Goal: Transaction & Acquisition: Book appointment/travel/reservation

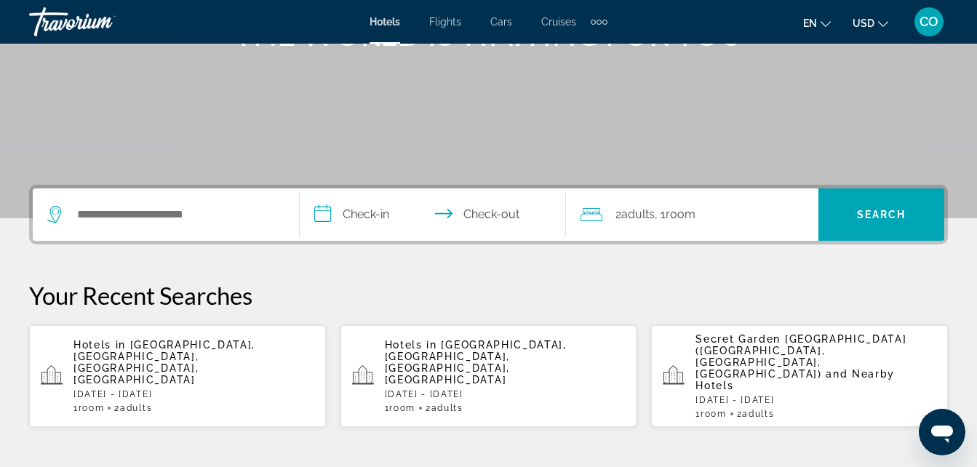
scroll to position [224, 0]
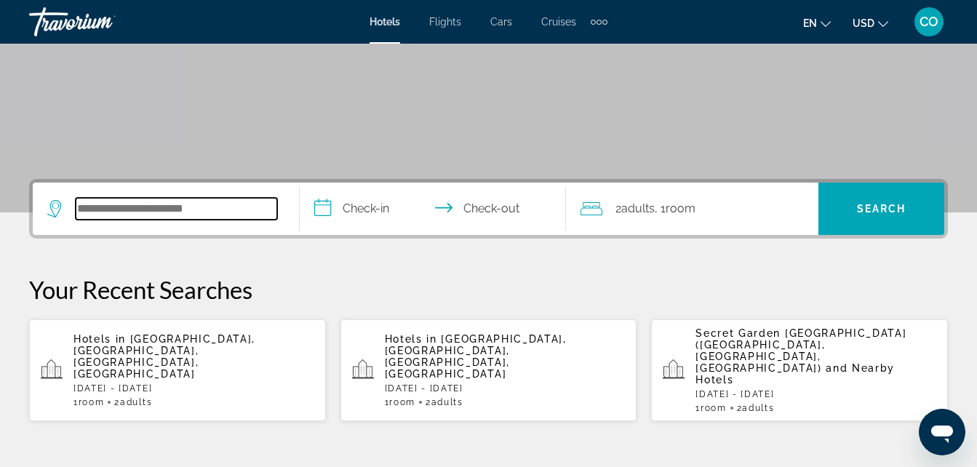
click at [251, 210] on input "Search hotel destination" at bounding box center [176, 209] width 201 height 22
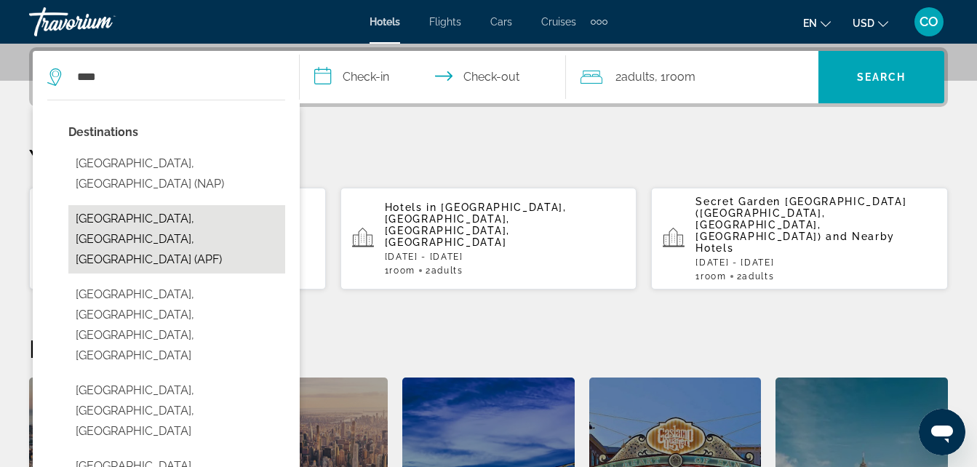
click at [236, 205] on button "[GEOGRAPHIC_DATA], [GEOGRAPHIC_DATA], [GEOGRAPHIC_DATA] (APF)" at bounding box center [176, 239] width 217 height 68
type input "**********"
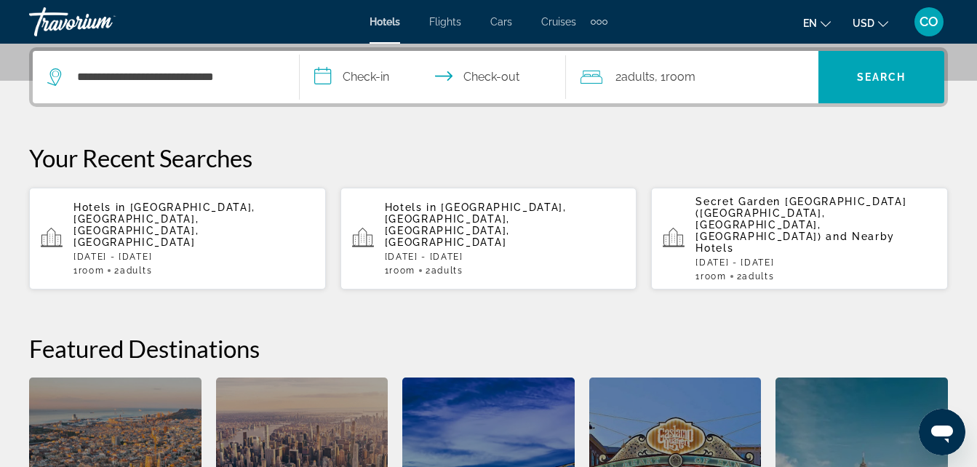
click at [376, 72] on input "**********" at bounding box center [436, 79] width 273 height 57
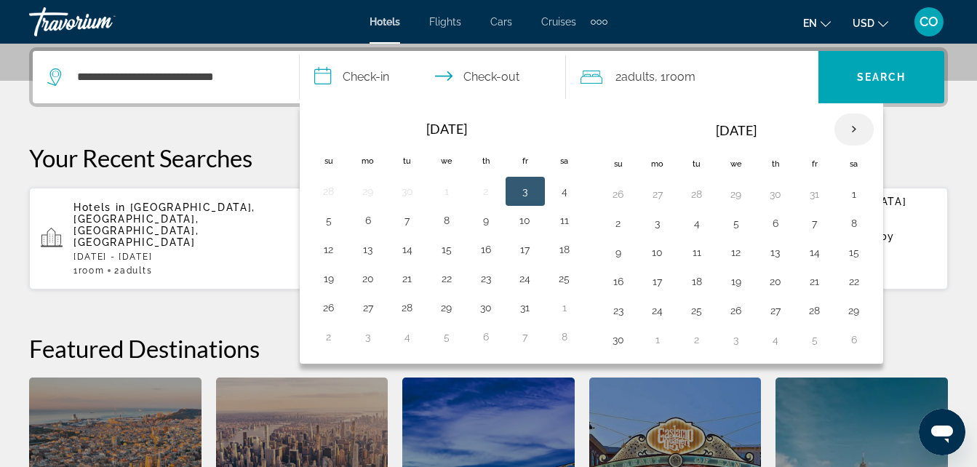
click at [849, 123] on th "Next month" at bounding box center [853, 129] width 39 height 32
click at [623, 305] on button "28" at bounding box center [617, 310] width 23 height 20
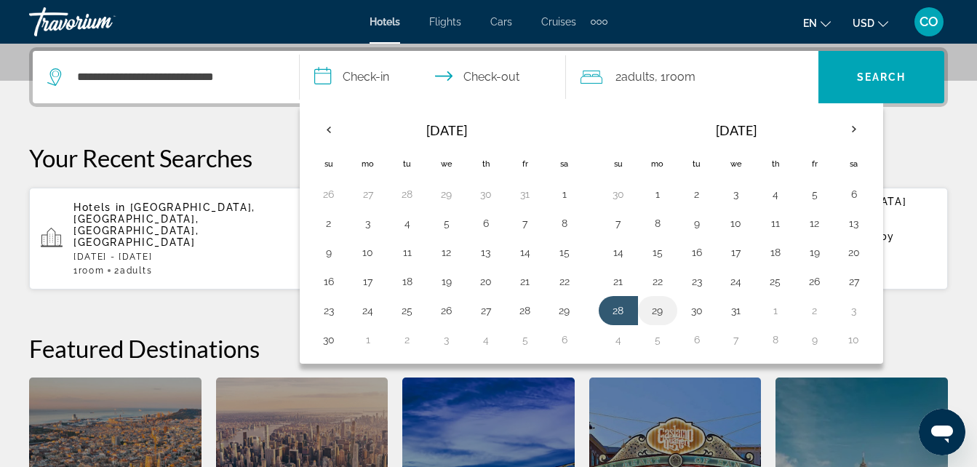
click at [654, 314] on button "29" at bounding box center [657, 310] width 23 height 20
type input "**********"
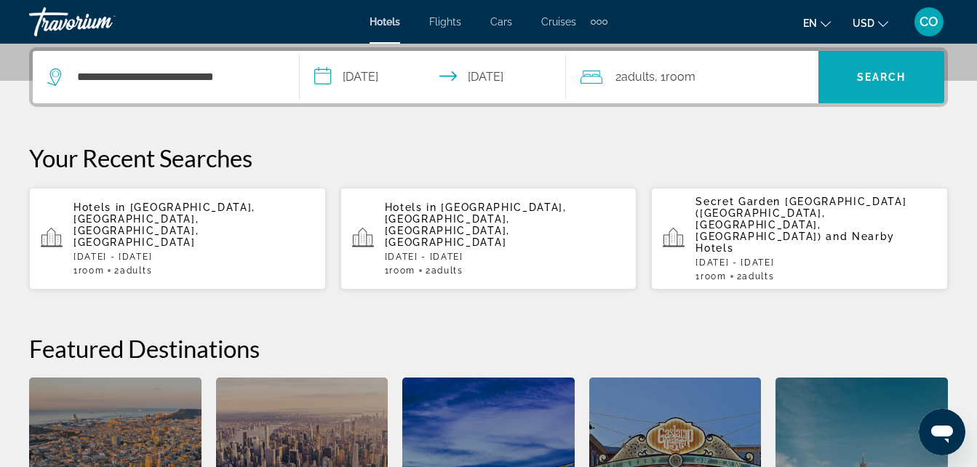
click at [879, 78] on span "Search" at bounding box center [881, 77] width 49 height 12
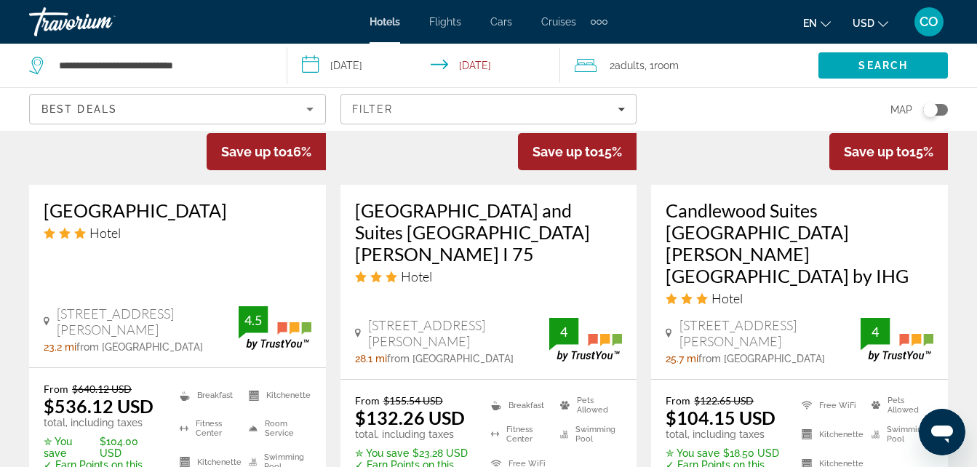
scroll to position [2211, 0]
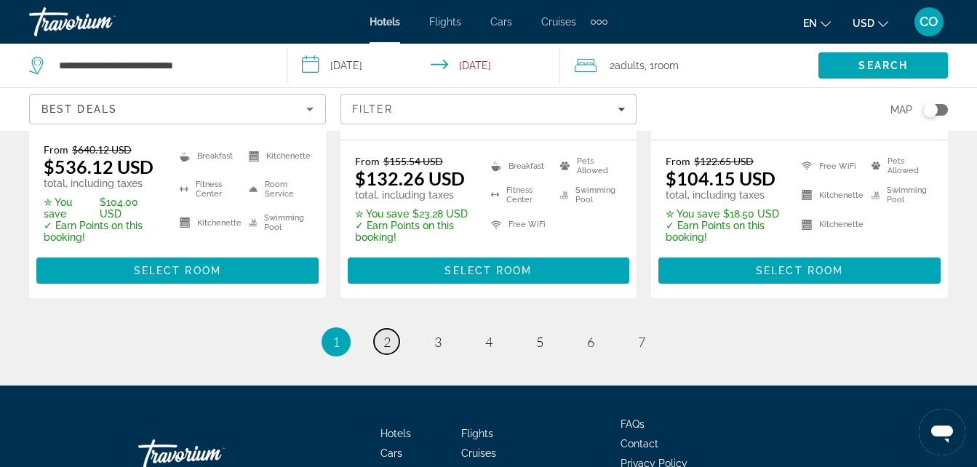
click at [385, 334] on span "2" at bounding box center [386, 342] width 7 height 16
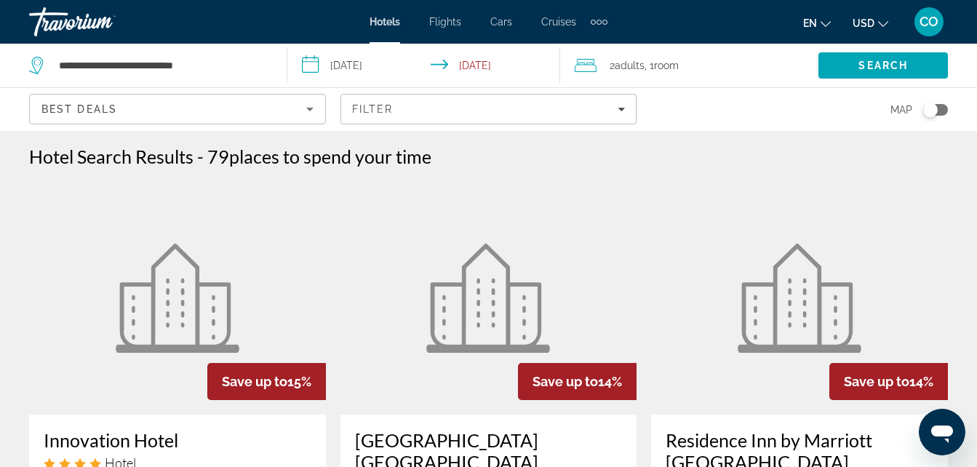
click at [254, 214] on figure "Main content" at bounding box center [177, 298] width 297 height 233
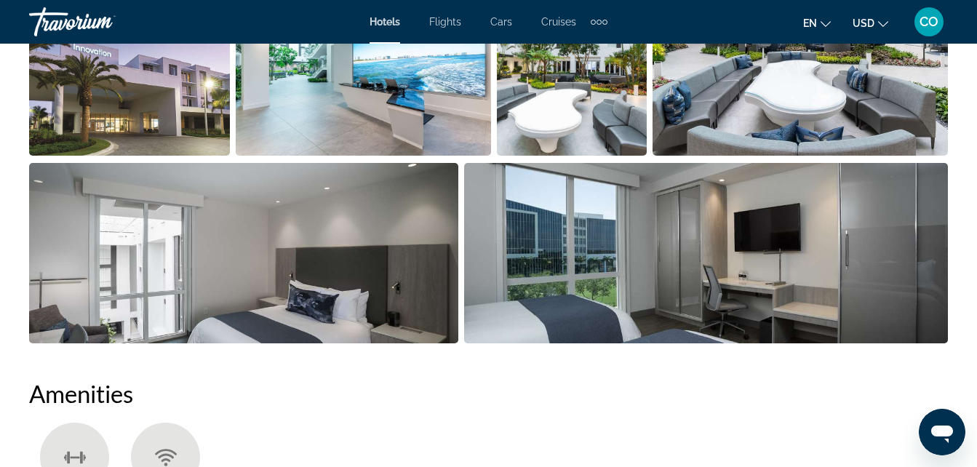
scroll to position [1095, 0]
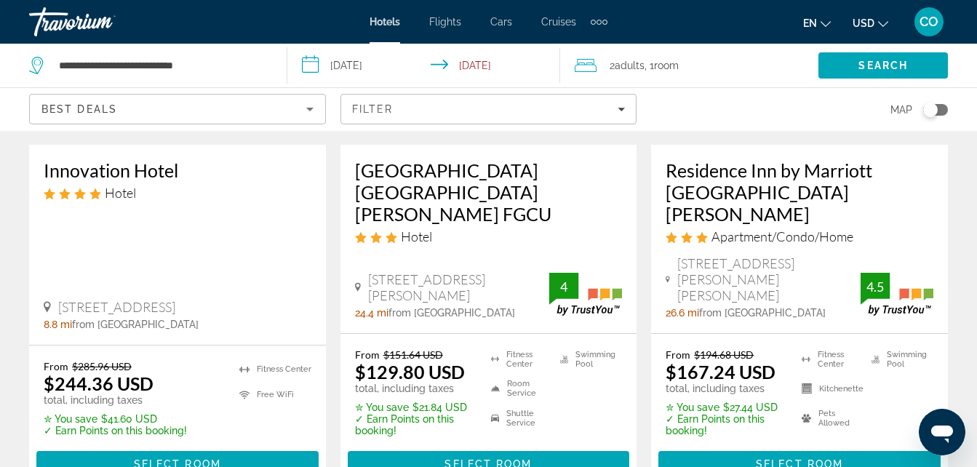
scroll to position [276, 0]
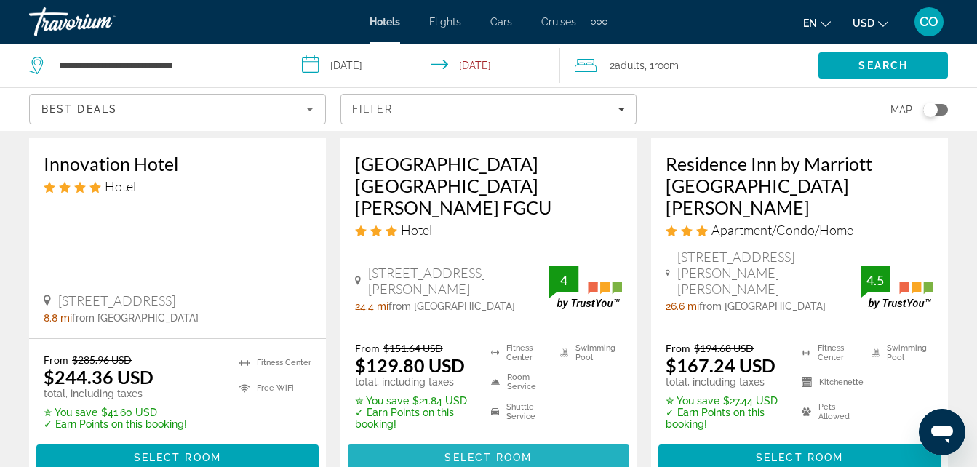
click at [476, 452] on span "Select Room" at bounding box center [487, 458] width 87 height 12
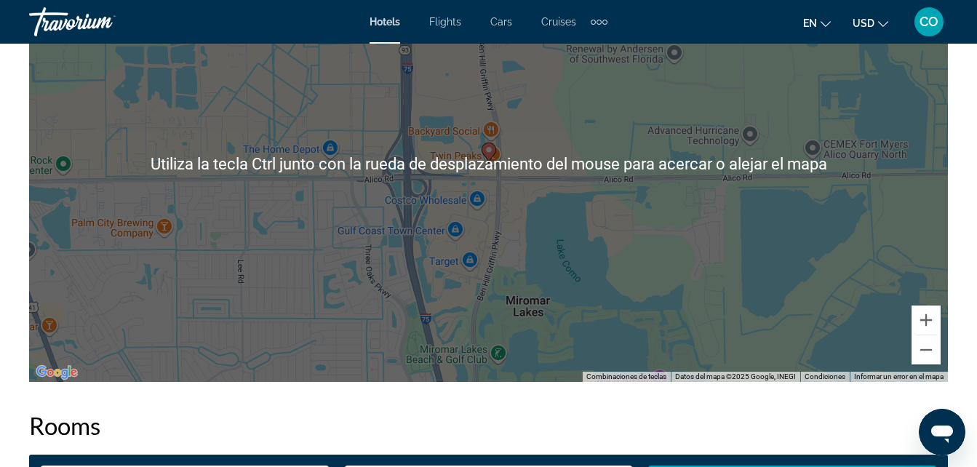
scroll to position [1845, 0]
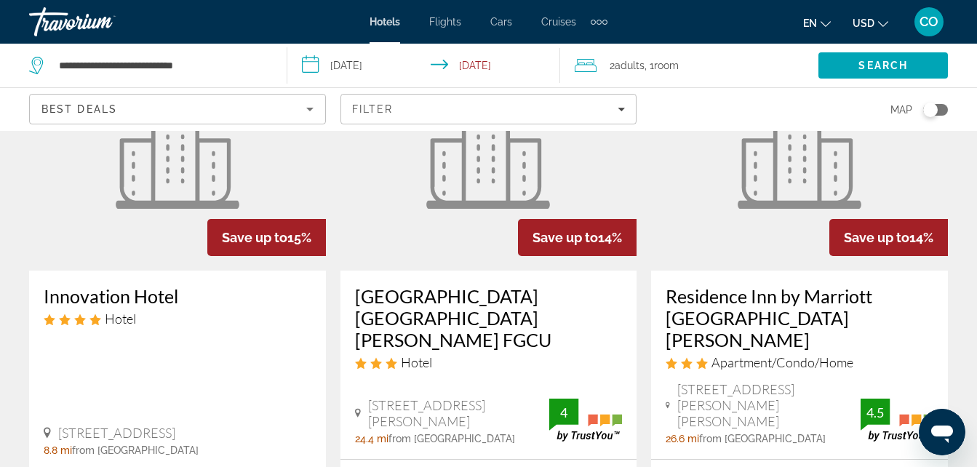
scroll to position [143, 0]
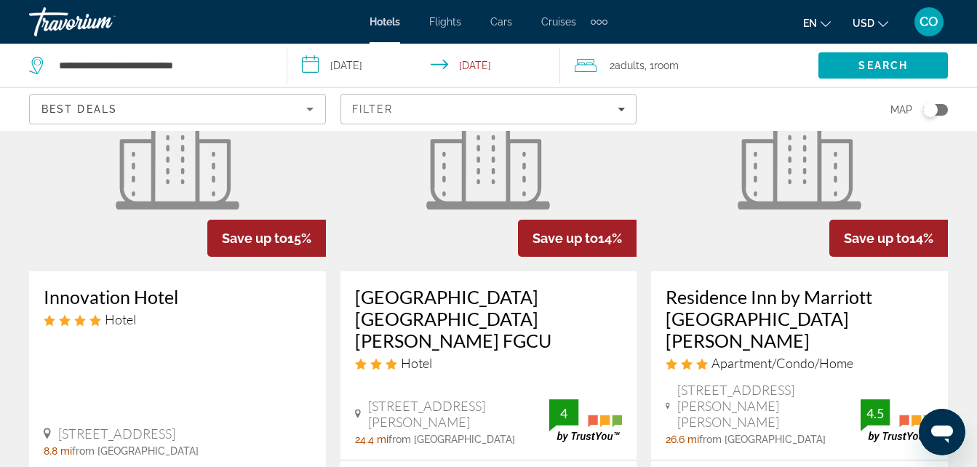
click at [731, 231] on figure "Main content" at bounding box center [799, 155] width 297 height 233
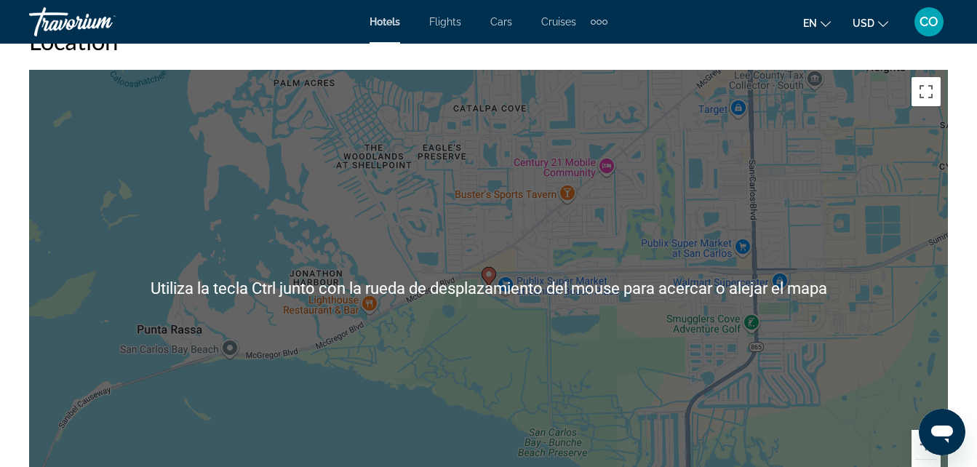
scroll to position [1646, 0]
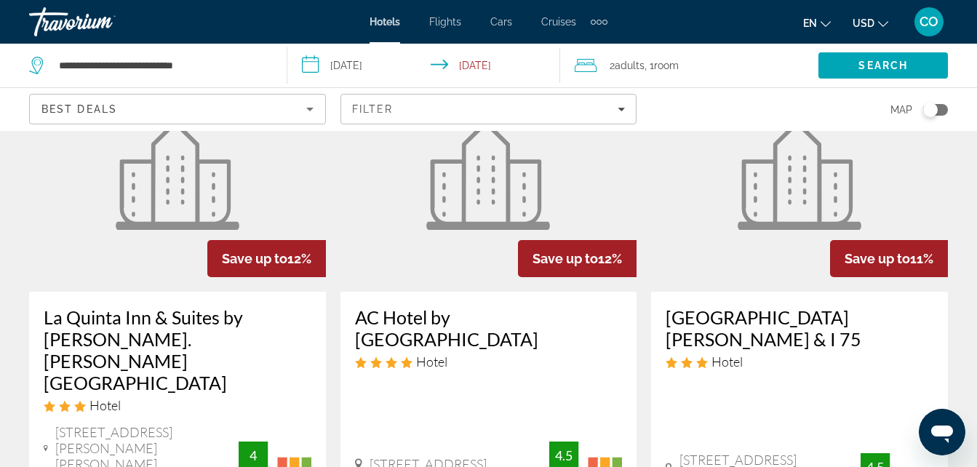
scroll to position [731, 0]
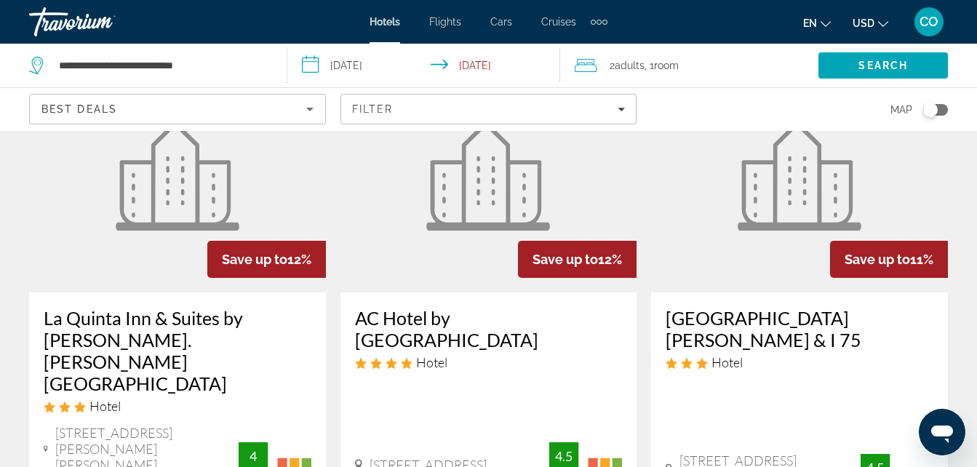
click at [164, 214] on figure "Main content" at bounding box center [177, 176] width 297 height 233
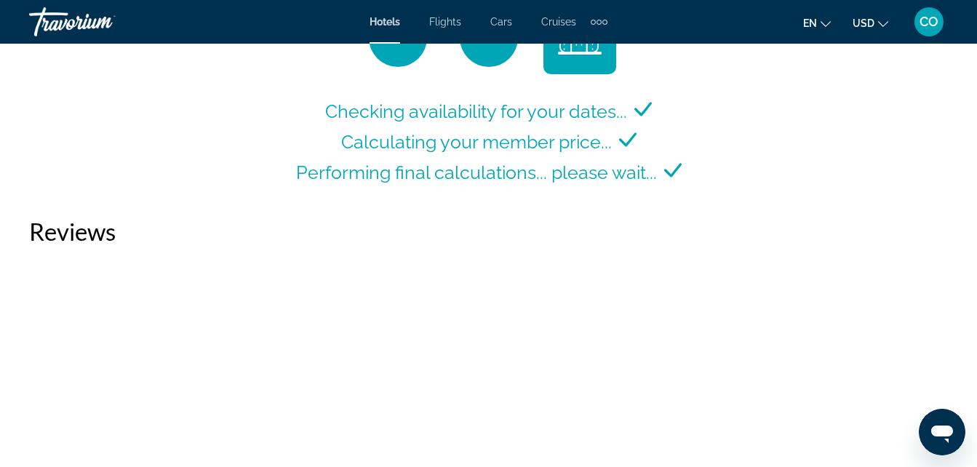
scroll to position [2293, 0]
